Goal: Task Accomplishment & Management: Manage account settings

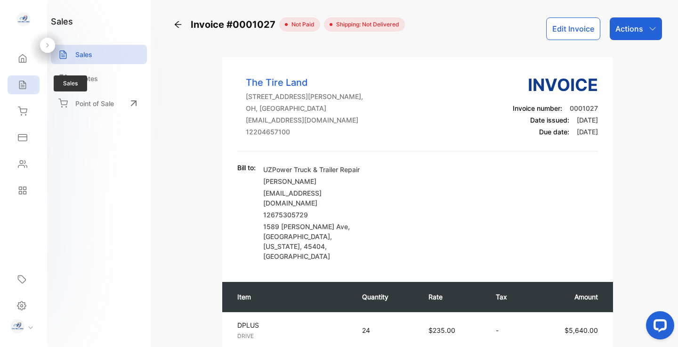
click at [23, 82] on icon at bounding box center [22, 84] width 9 height 9
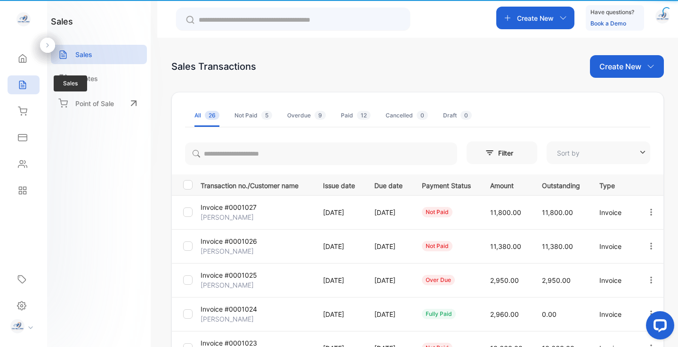
type input "**********"
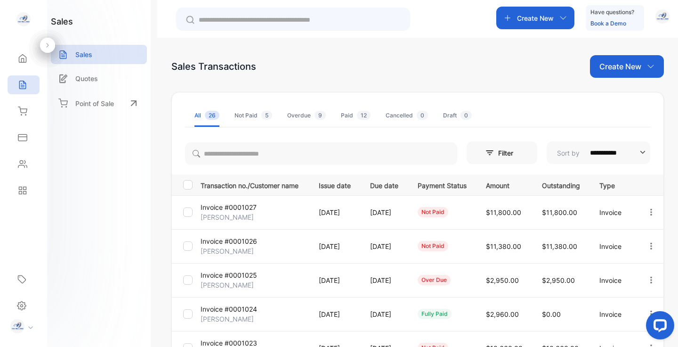
click at [511, 16] on div "Create New" at bounding box center [535, 18] width 78 height 23
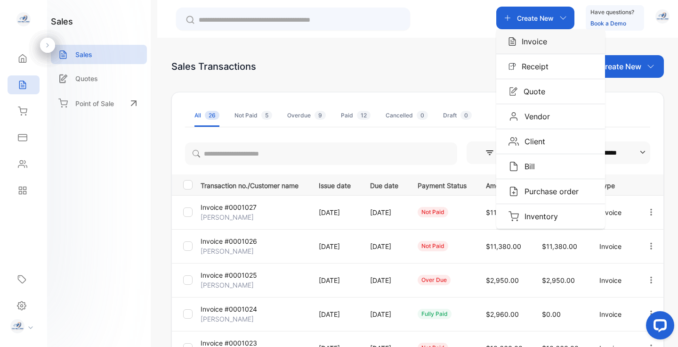
click at [519, 39] on p "Invoice" at bounding box center [531, 41] width 31 height 11
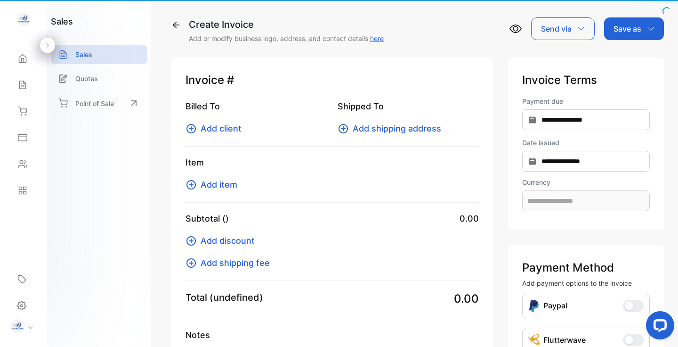
type input "**********"
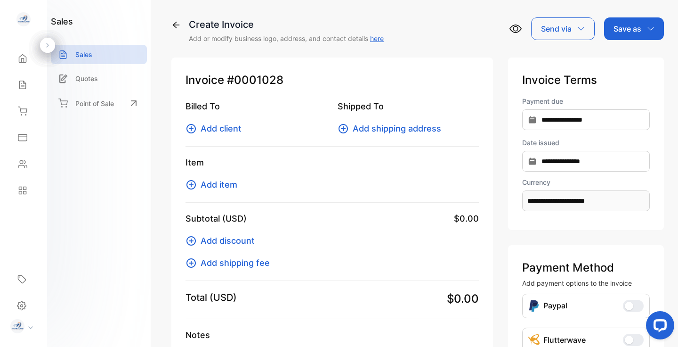
click at [221, 129] on span "Add client" at bounding box center [221, 128] width 41 height 13
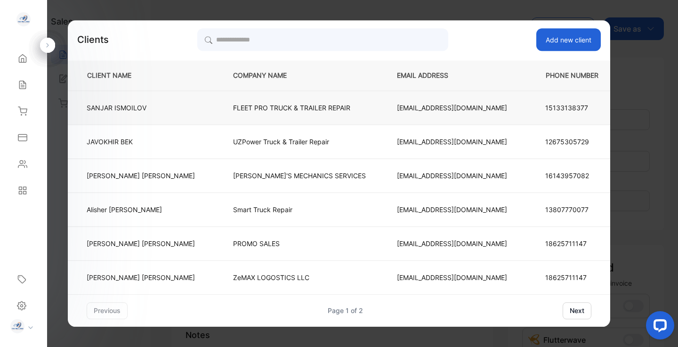
click at [265, 109] on p "FLEET PRO TRUCK & TRAILER REPAIR" at bounding box center [299, 108] width 133 height 10
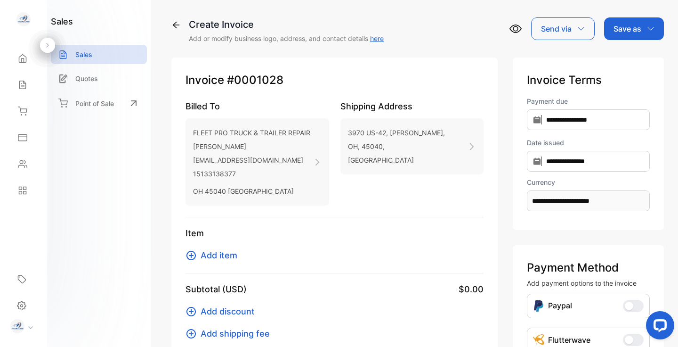
click at [222, 252] on span "Add item" at bounding box center [219, 255] width 37 height 13
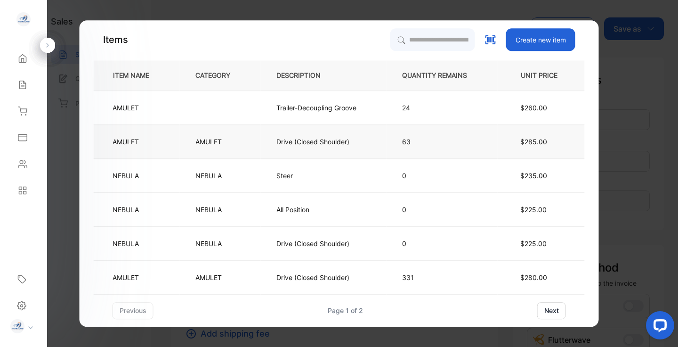
click at [329, 141] on p "Drive (Closed Shoulder)" at bounding box center [312, 142] width 73 height 10
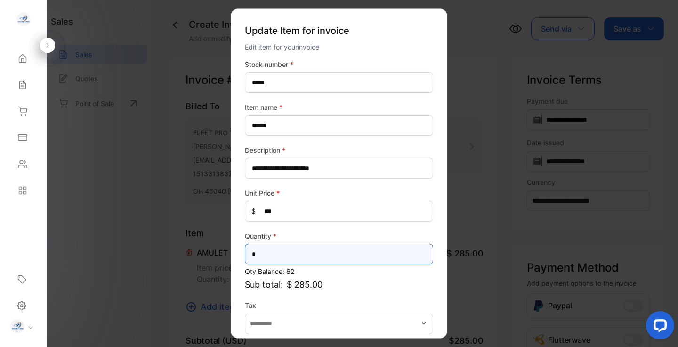
drag, startPoint x: 260, startPoint y: 256, endPoint x: 220, endPoint y: 255, distance: 40.0
type input "*"
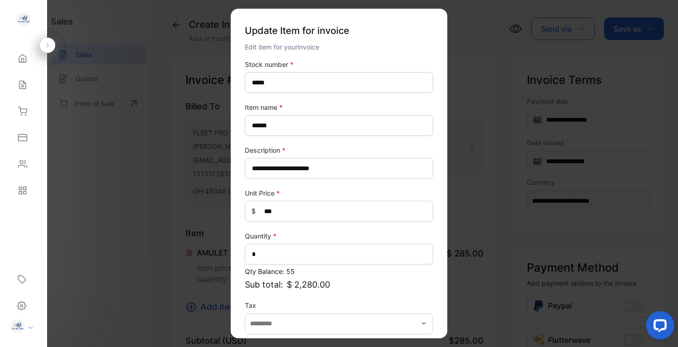
click at [362, 288] on p "Sub total: $ 2,280.00" at bounding box center [339, 284] width 188 height 13
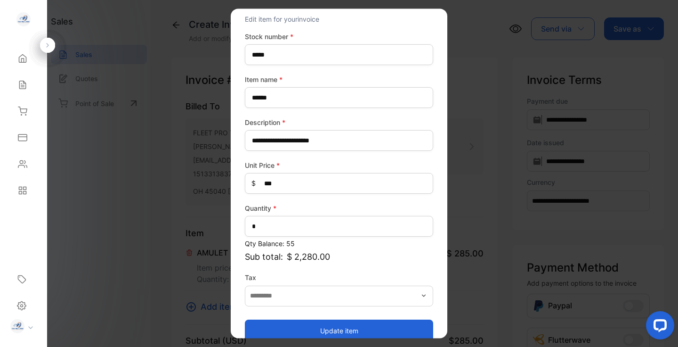
scroll to position [43, 0]
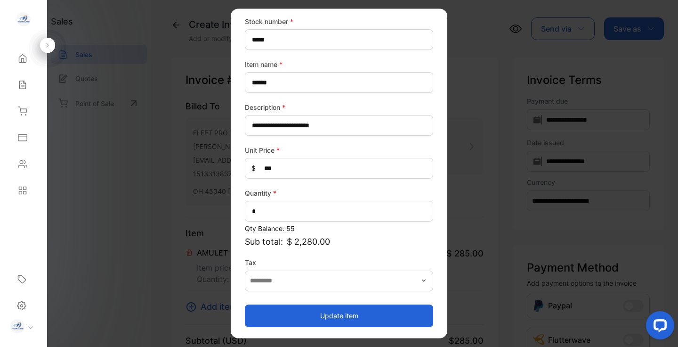
click at [323, 315] on button "Update item" at bounding box center [339, 315] width 188 height 23
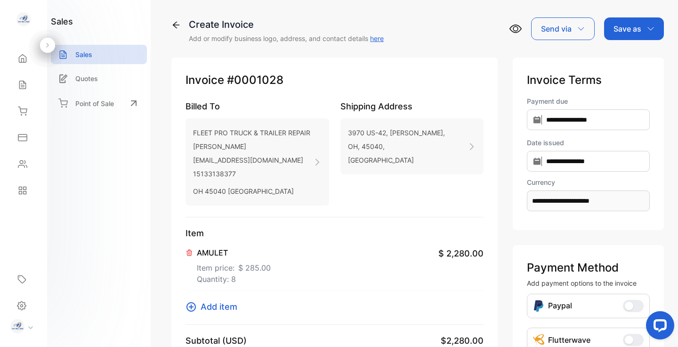
click at [220, 307] on span "Add item" at bounding box center [219, 306] width 37 height 13
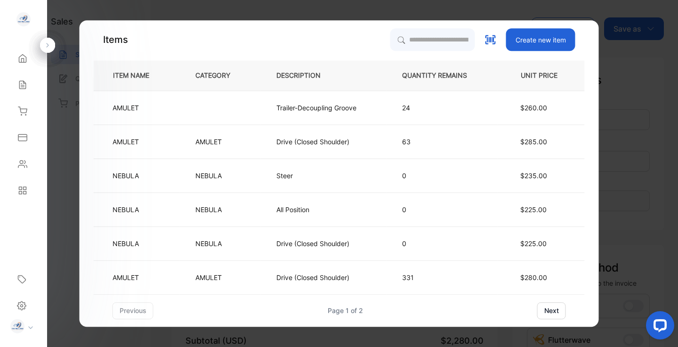
click at [550, 310] on button "next" at bounding box center [551, 310] width 29 height 17
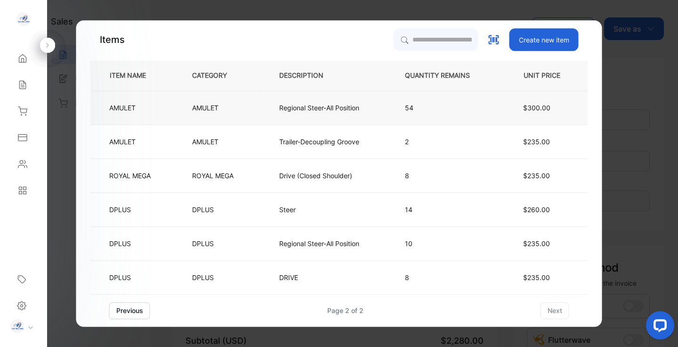
click at [310, 109] on p "Regional Steer-All Position" at bounding box center [319, 108] width 80 height 10
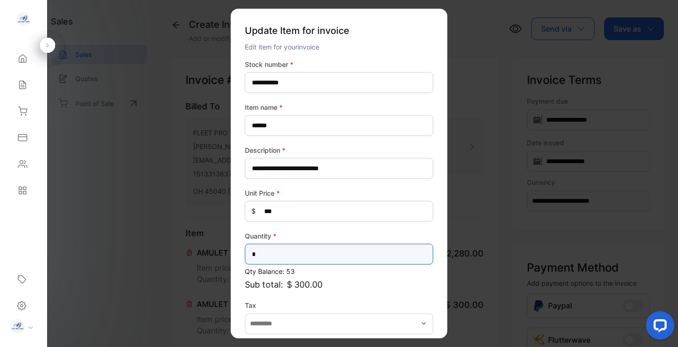
click at [264, 254] on input "*" at bounding box center [339, 253] width 188 height 21
type input "**"
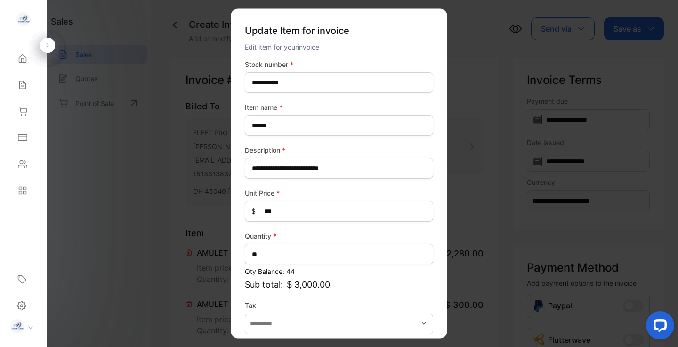
click at [391, 285] on p "Sub total: $ 3,000.00" at bounding box center [339, 284] width 188 height 13
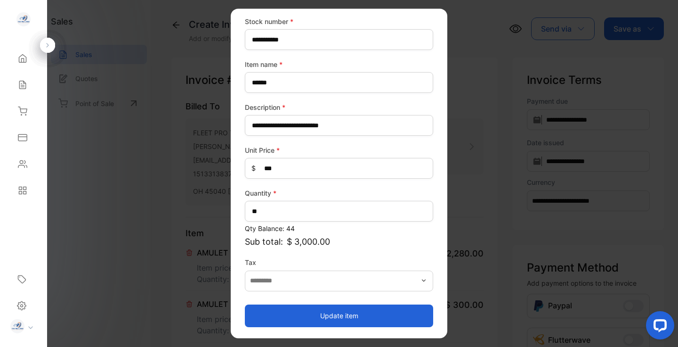
click at [368, 315] on button "Update item" at bounding box center [339, 315] width 188 height 23
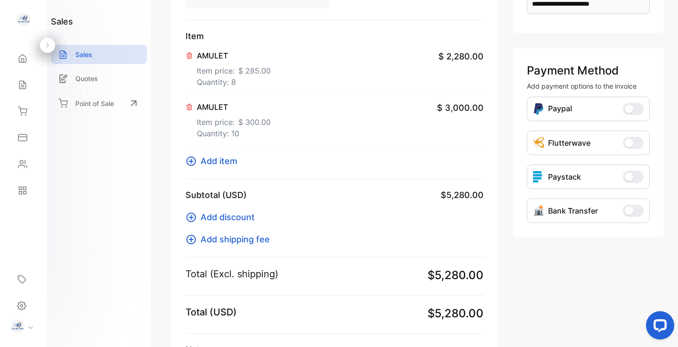
scroll to position [200, 0]
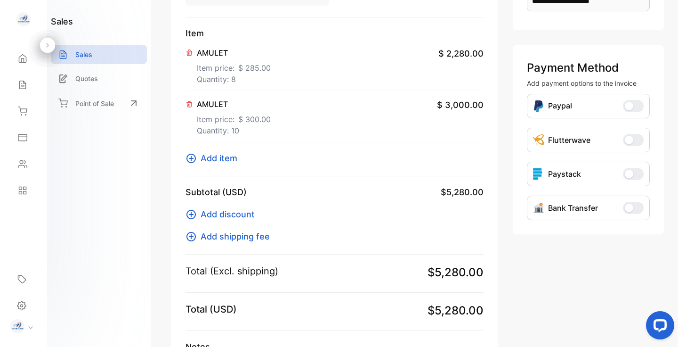
click at [228, 214] on span "Add discount" at bounding box center [228, 214] width 54 height 13
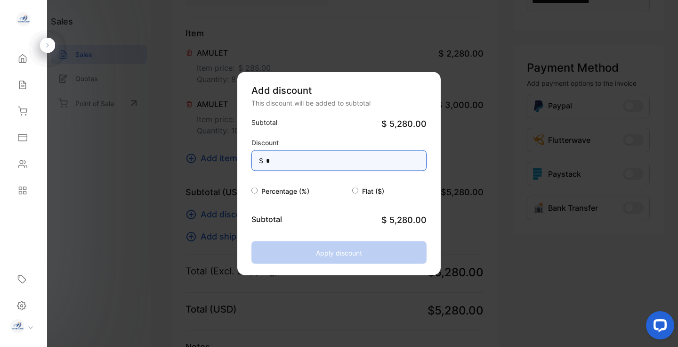
drag, startPoint x: 307, startPoint y: 161, endPoint x: 251, endPoint y: 163, distance: 56.1
click at [251, 163] on input "*" at bounding box center [338, 160] width 175 height 21
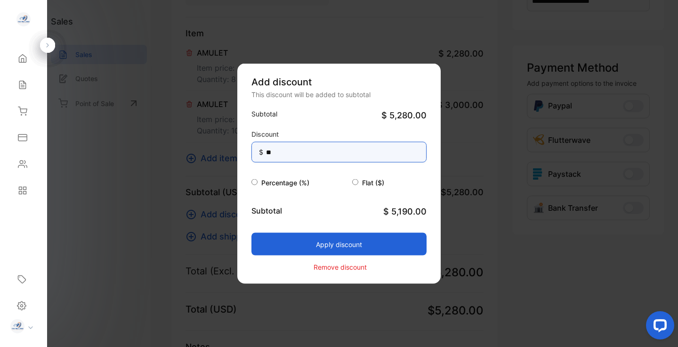
type input "**"
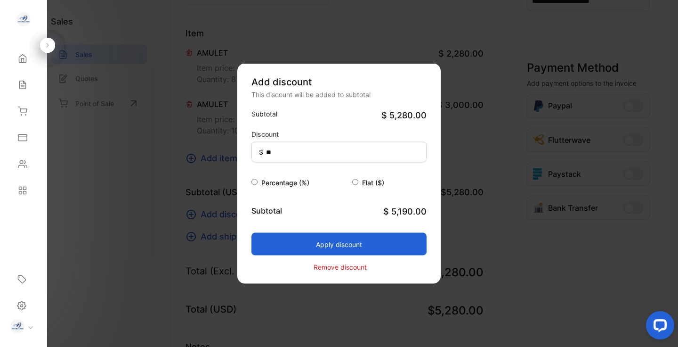
click at [321, 114] on div "Subtotal $ 5,280.00" at bounding box center [338, 115] width 175 height 13
click at [317, 241] on button "Apply discount" at bounding box center [338, 244] width 175 height 23
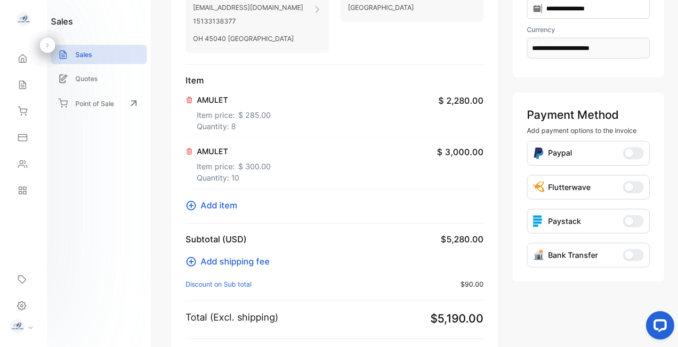
scroll to position [0, 0]
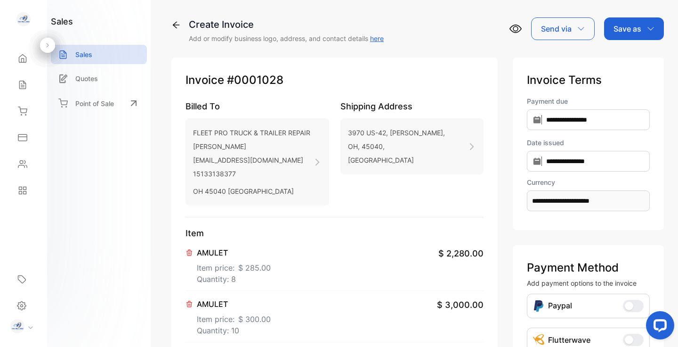
click at [641, 24] on div "Save as" at bounding box center [634, 28] width 60 height 23
click at [627, 60] on div "Invoice" at bounding box center [632, 59] width 54 height 19
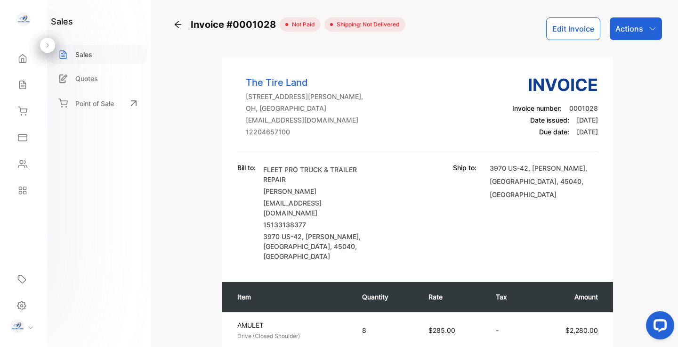
click at [85, 55] on p "Sales" at bounding box center [83, 54] width 17 height 10
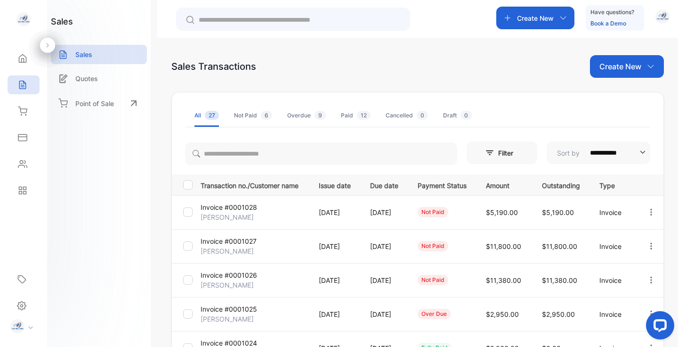
click at [340, 250] on p "[DATE]" at bounding box center [335, 246] width 32 height 10
click at [340, 245] on p "[DATE]" at bounding box center [335, 246] width 32 height 10
click at [227, 240] on p "Invoice #0001027" at bounding box center [229, 241] width 56 height 10
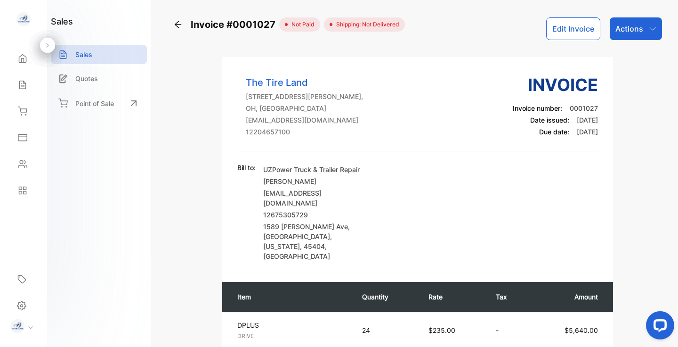
click at [643, 30] on div "Actions" at bounding box center [636, 28] width 52 height 23
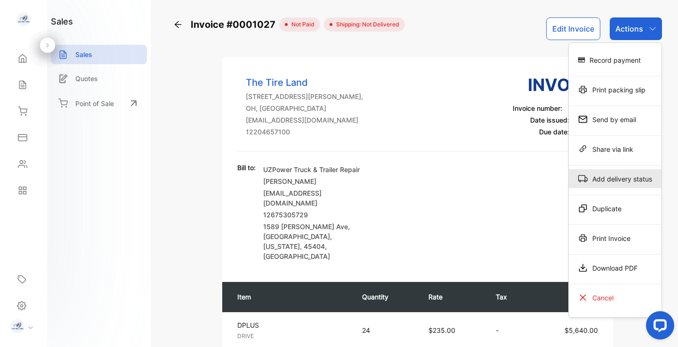
click at [623, 176] on div "Add delivery status" at bounding box center [615, 178] width 93 height 19
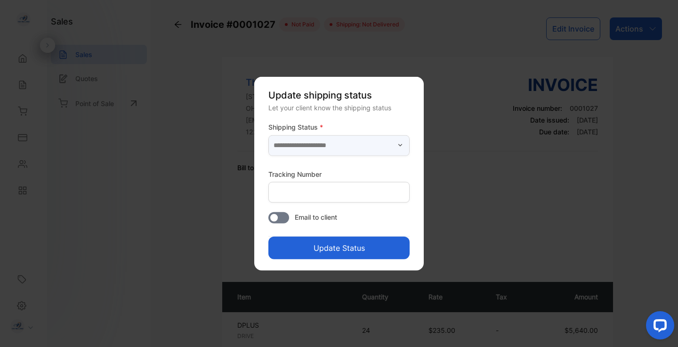
click at [340, 147] on input "text" at bounding box center [338, 145] width 141 height 21
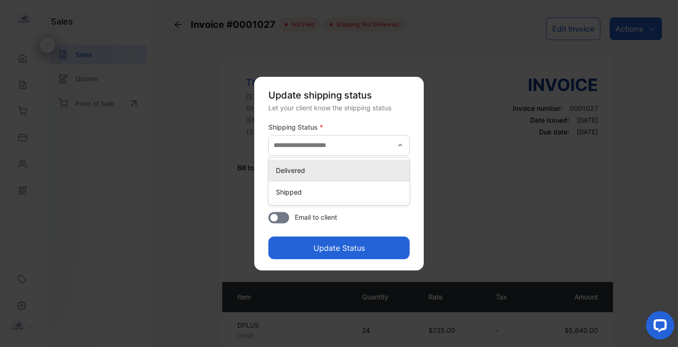
click at [331, 170] on p "Delivered" at bounding box center [341, 170] width 130 height 10
type input "*********"
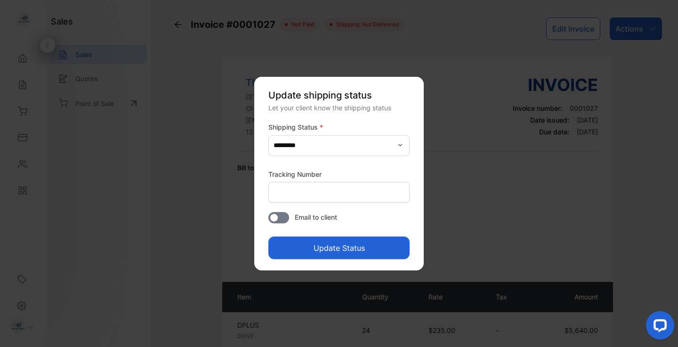
click at [329, 250] on button "Update Status" at bounding box center [338, 247] width 141 height 23
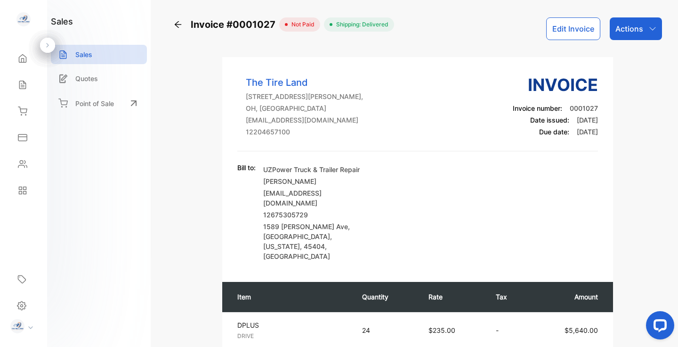
click at [178, 25] on icon at bounding box center [177, 24] width 9 height 9
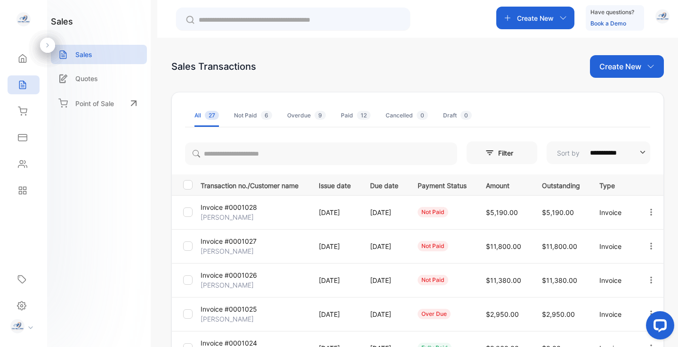
click at [233, 278] on p "Invoice #0001026" at bounding box center [229, 275] width 56 height 10
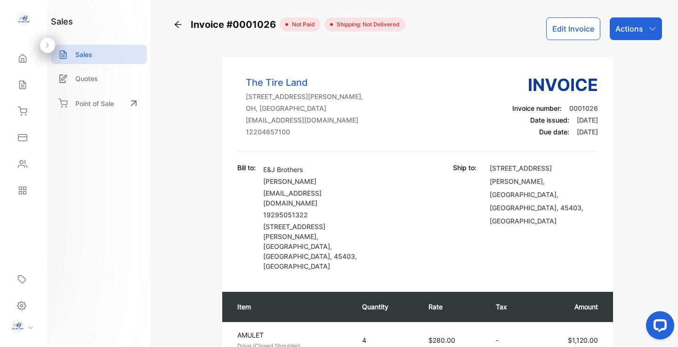
click at [640, 32] on p "Actions" at bounding box center [629, 28] width 28 height 11
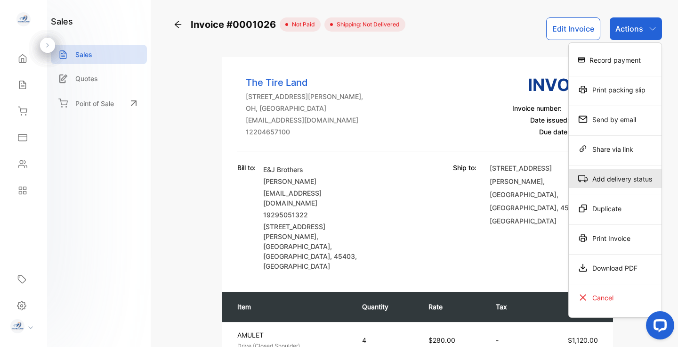
click at [619, 176] on div "Add delivery status" at bounding box center [615, 178] width 93 height 19
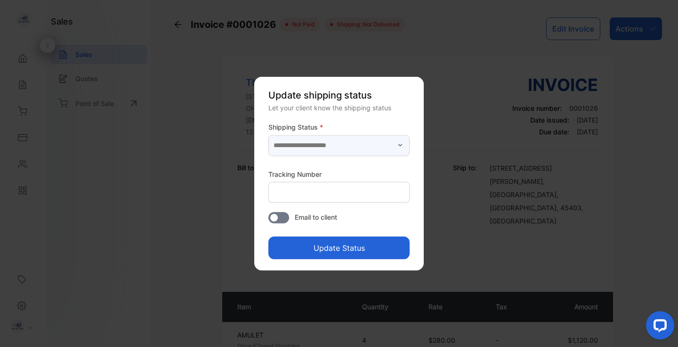
click at [349, 144] on input "text" at bounding box center [338, 145] width 141 height 21
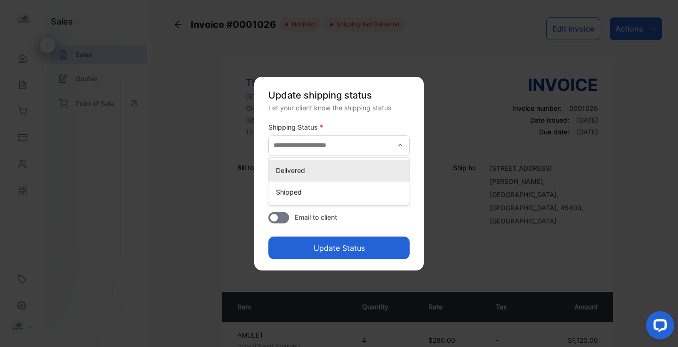
click at [333, 168] on p "Delivered" at bounding box center [341, 170] width 130 height 10
type input "*********"
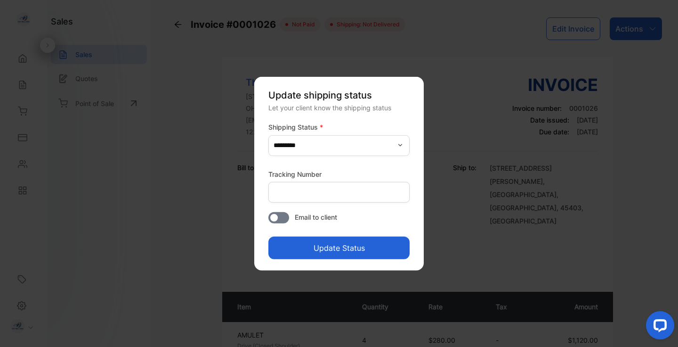
click at [330, 245] on button "Update Status" at bounding box center [338, 247] width 141 height 23
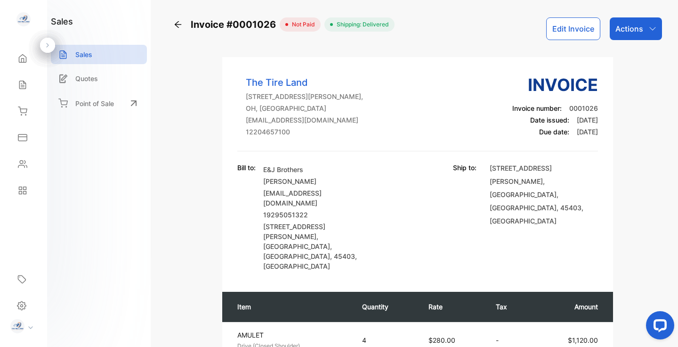
click at [178, 25] on icon at bounding box center [177, 24] width 9 height 9
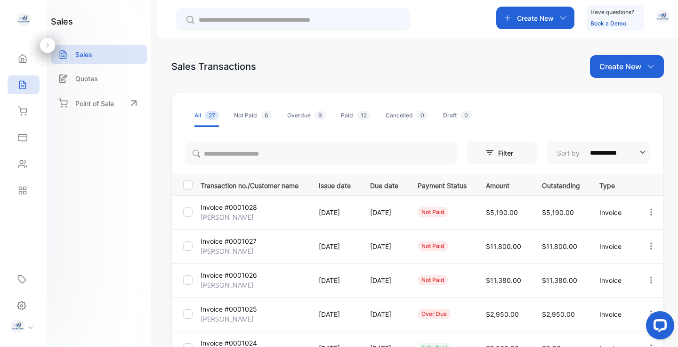
click at [246, 312] on p "Invoice #0001025" at bounding box center [229, 309] width 56 height 10
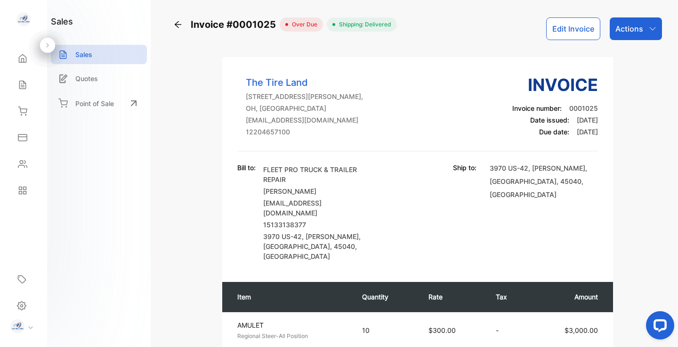
click at [177, 20] on icon at bounding box center [177, 24] width 9 height 9
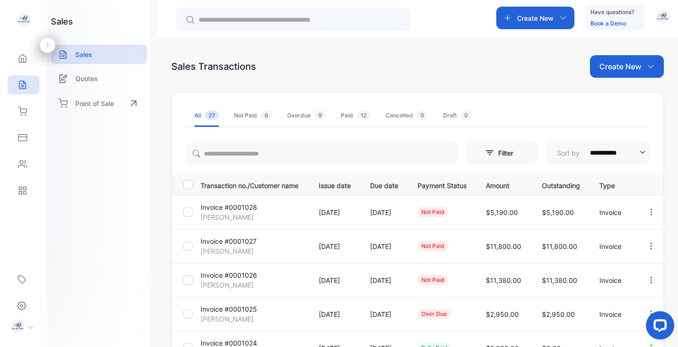
click at [248, 114] on div "Not Paid 6" at bounding box center [253, 115] width 38 height 8
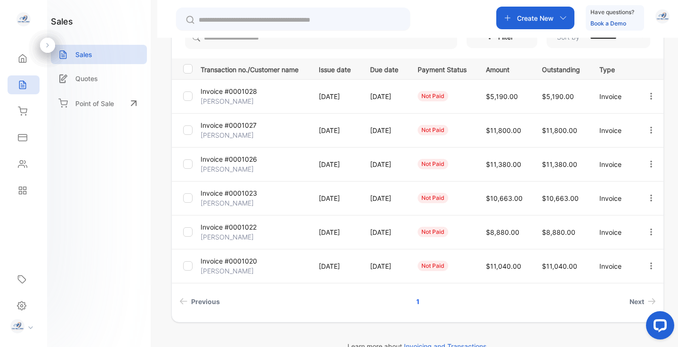
scroll to position [119, 0]
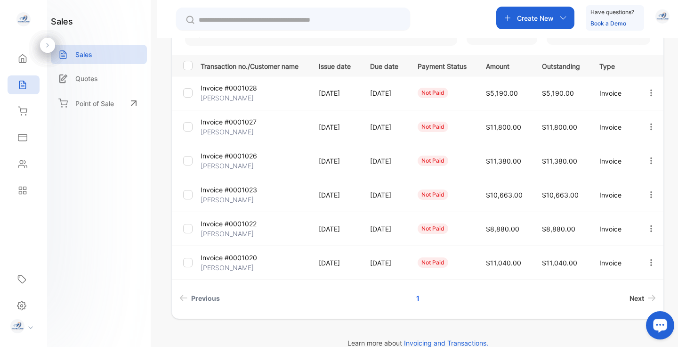
click at [634, 297] on span "Next" at bounding box center [636, 298] width 15 height 10
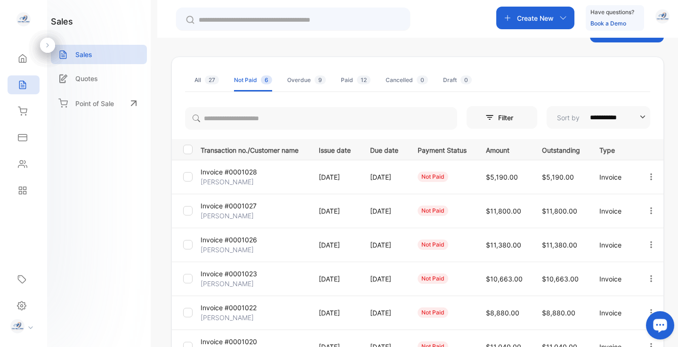
scroll to position [0, 0]
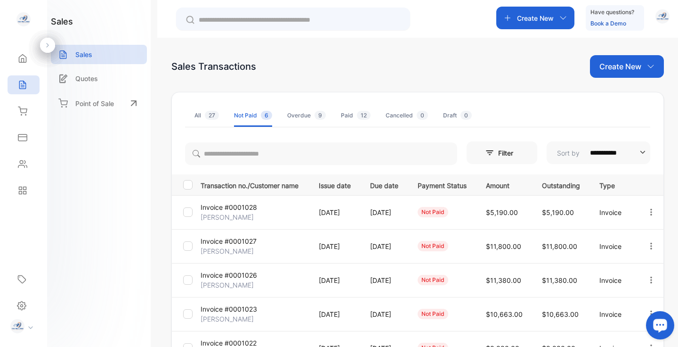
click at [302, 114] on div "Overdue 9" at bounding box center [306, 115] width 39 height 8
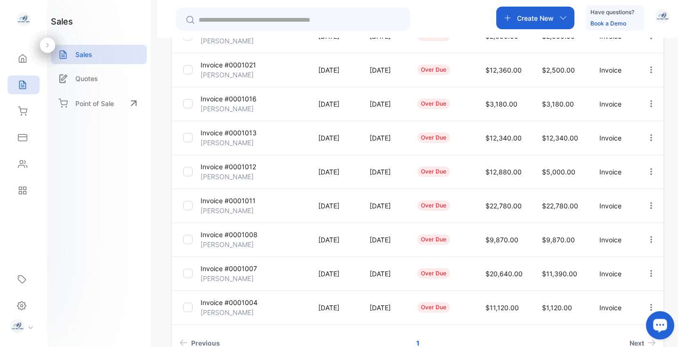
scroll to position [176, 0]
click at [238, 273] on p "[PERSON_NAME]" at bounding box center [227, 278] width 53 height 10
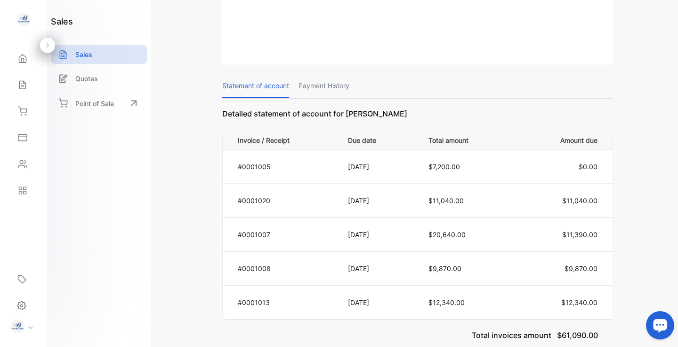
scroll to position [524, 0]
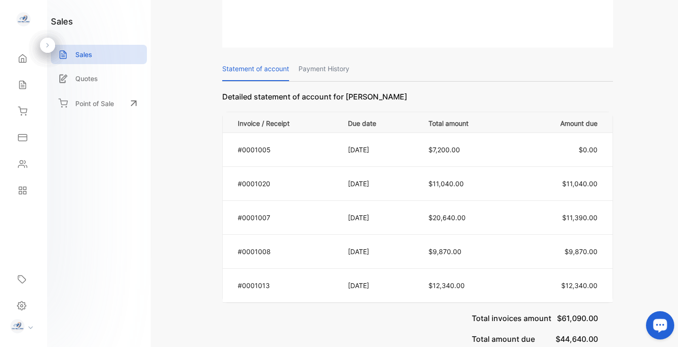
click at [325, 57] on p "Payment History" at bounding box center [323, 69] width 51 height 24
